Goal: Find specific page/section: Find specific page/section

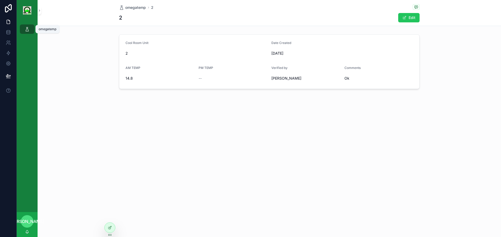
click at [29, 29] on icon "scrollable content" at bounding box center [27, 29] width 5 height 5
